Goal: Transaction & Acquisition: Purchase product/service

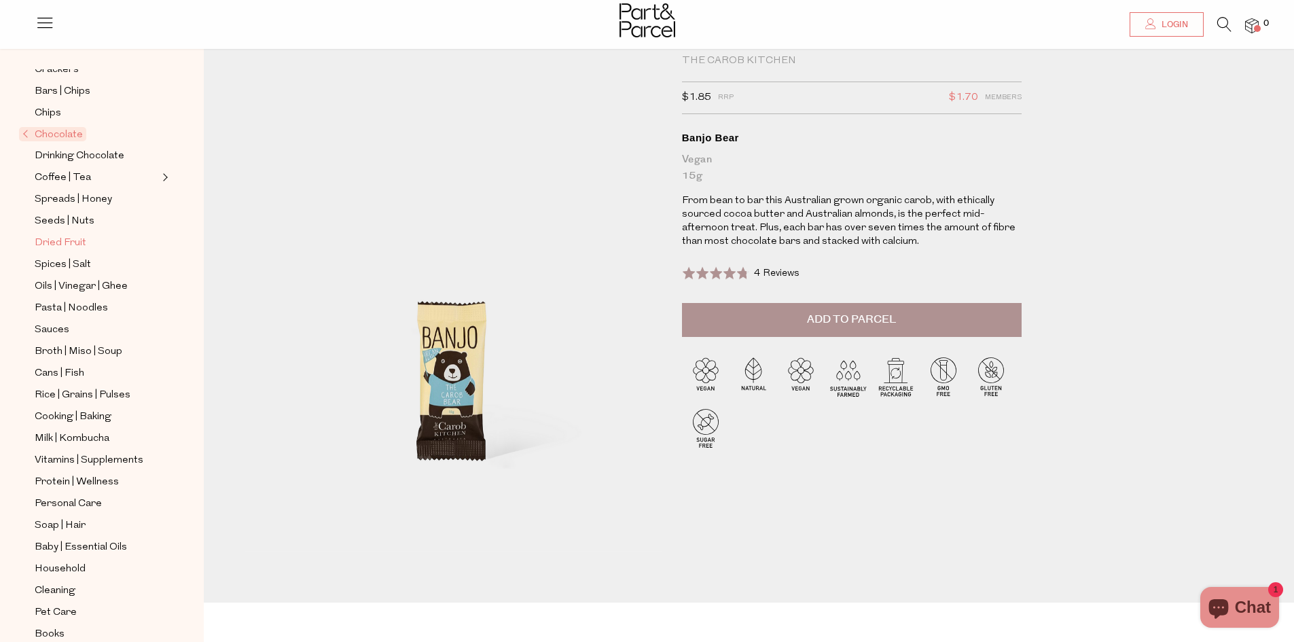
scroll to position [68, 0]
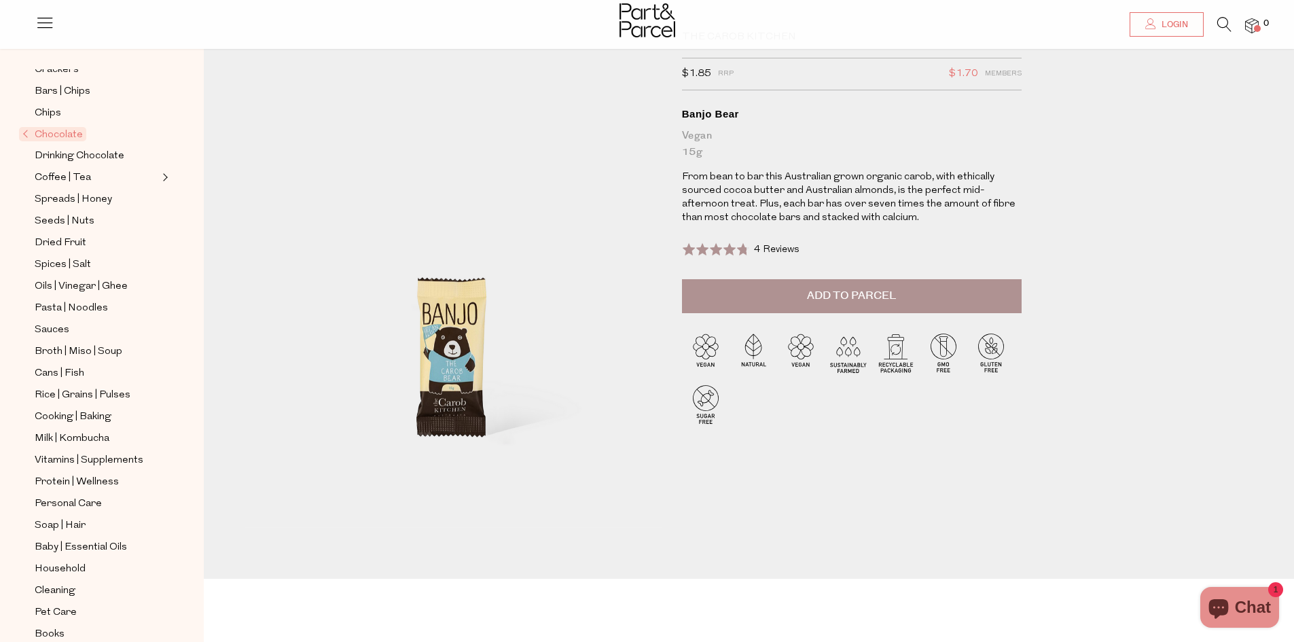
click at [48, 127] on span "Chocolate" at bounding box center [52, 134] width 67 height 14
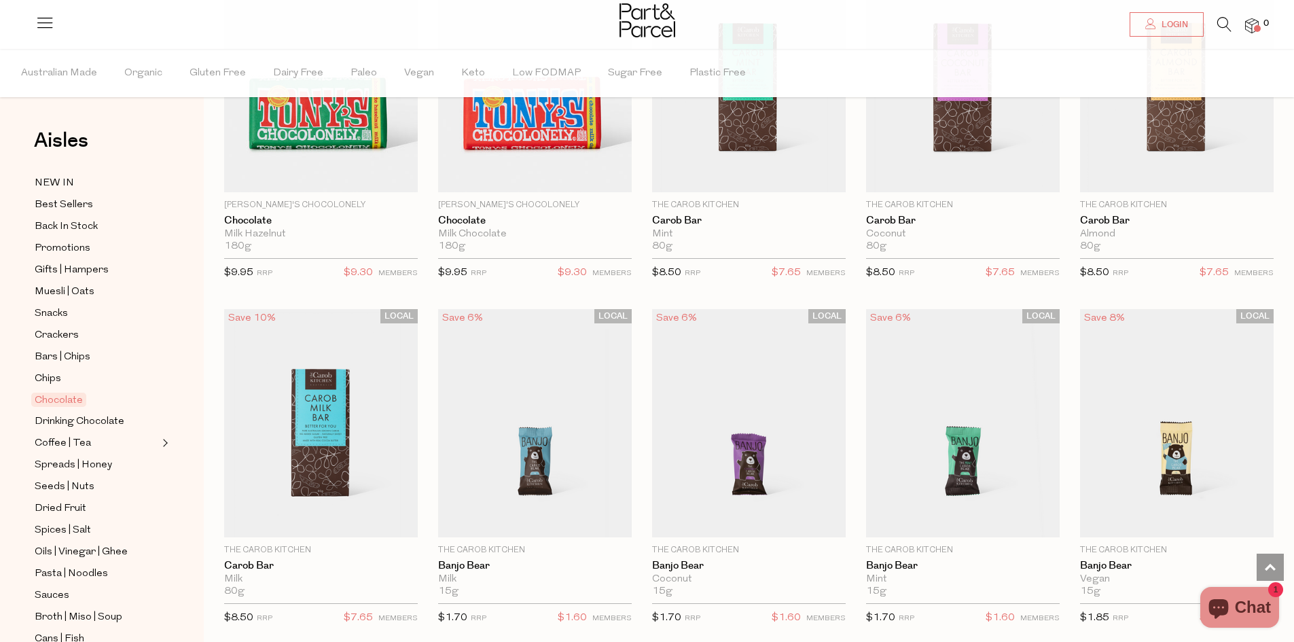
scroll to position [3056, 0]
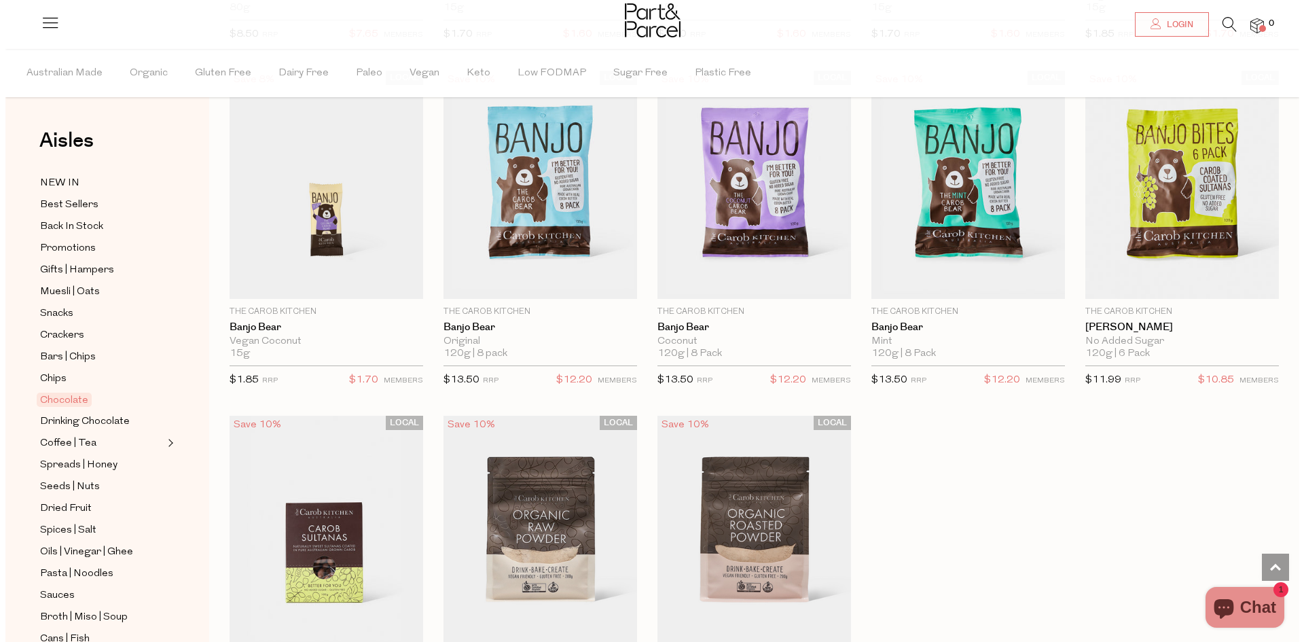
scroll to position [3624, 0]
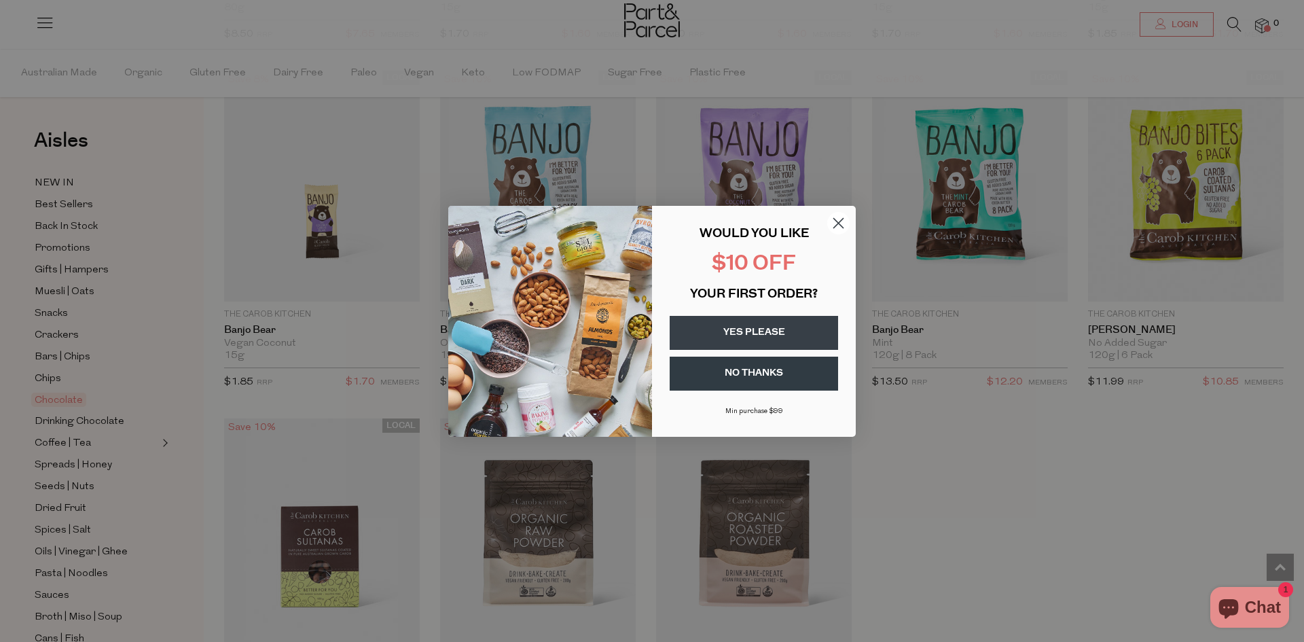
click at [831, 228] on circle "Close dialog" at bounding box center [838, 222] width 22 height 22
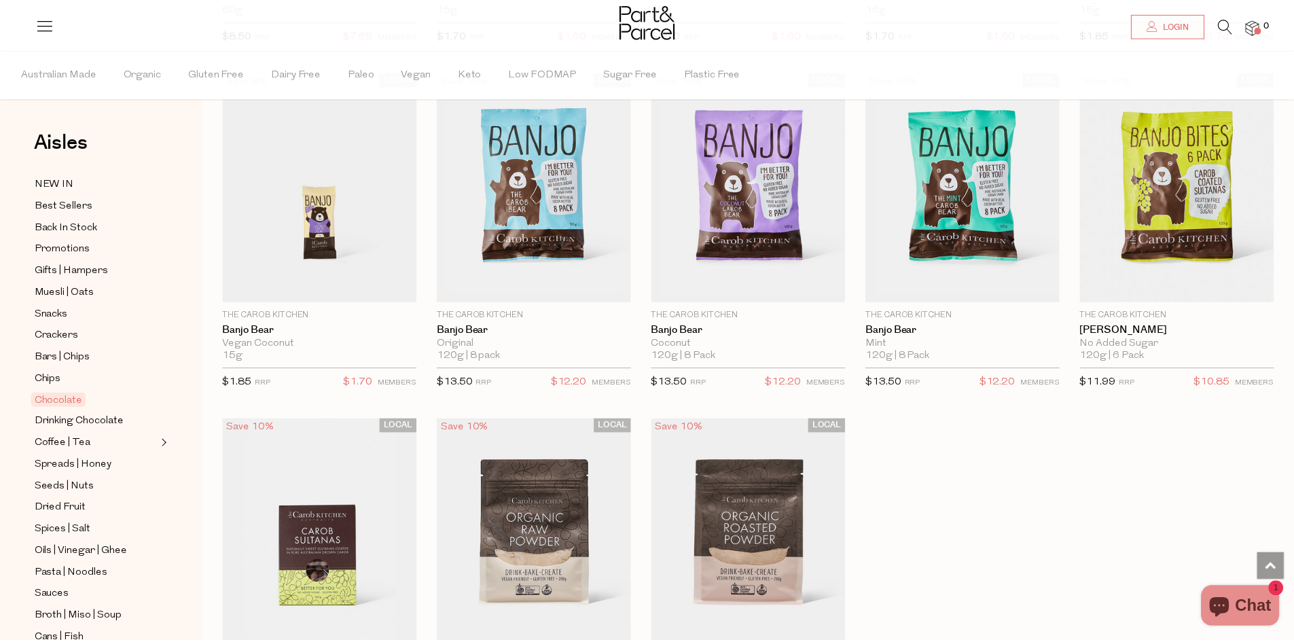
scroll to position [4007, 0]
